Goal: Task Accomplishment & Management: Manage account settings

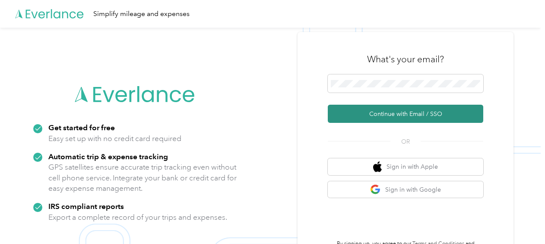
click at [396, 114] on button "Continue with Email / SSO" at bounding box center [405, 114] width 155 height 18
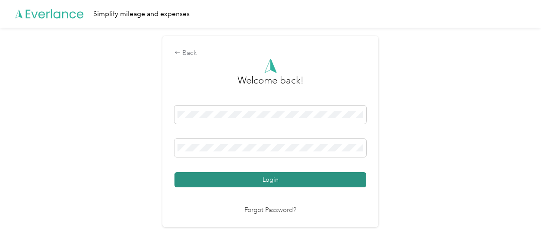
click at [298, 178] on button "Login" at bounding box center [270, 179] width 192 height 15
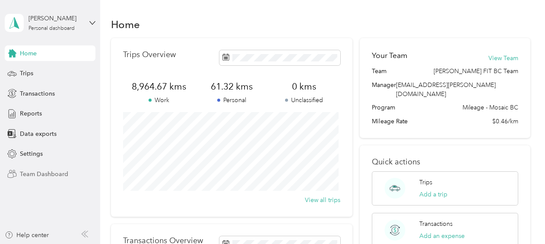
click at [29, 172] on span "Team Dashboard" at bounding box center [44, 173] width 48 height 9
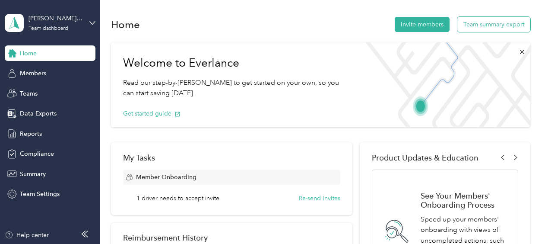
click at [498, 24] on button "Team summary export" at bounding box center [493, 24] width 73 height 15
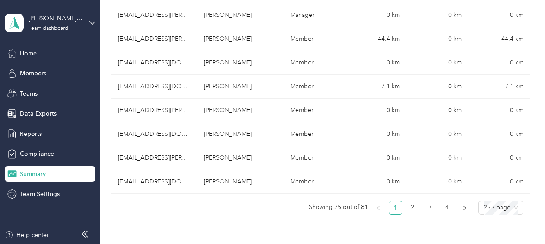
scroll to position [648, 0]
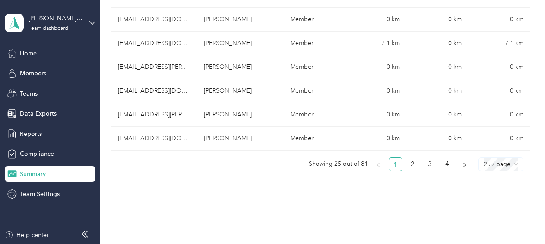
click at [514, 160] on span "25 / page" at bounding box center [501, 164] width 35 height 13
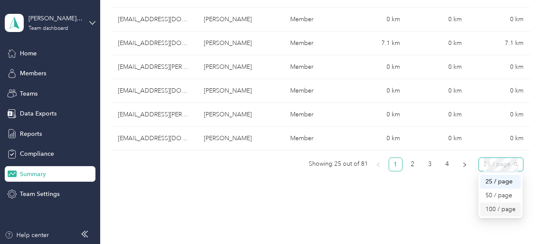
click at [490, 205] on div "100 / page" at bounding box center [500, 209] width 31 height 10
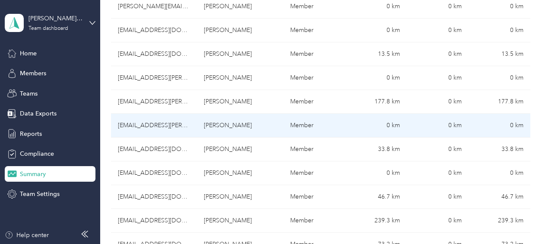
scroll to position [1037, 0]
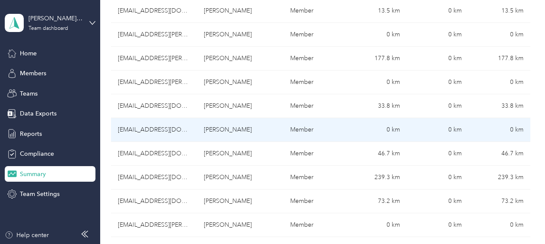
click at [156, 123] on td "[EMAIL_ADDRESS][DOMAIN_NAME]" at bounding box center [154, 130] width 86 height 24
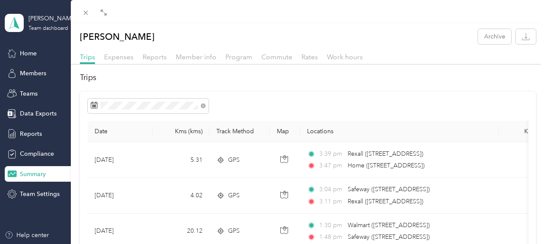
click at [447, 75] on h2 "Trips" at bounding box center [308, 78] width 456 height 12
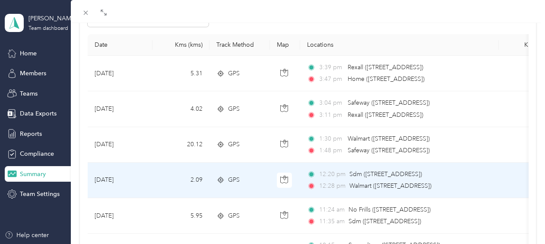
scroll to position [43, 0]
